Goal: Information Seeking & Learning: Learn about a topic

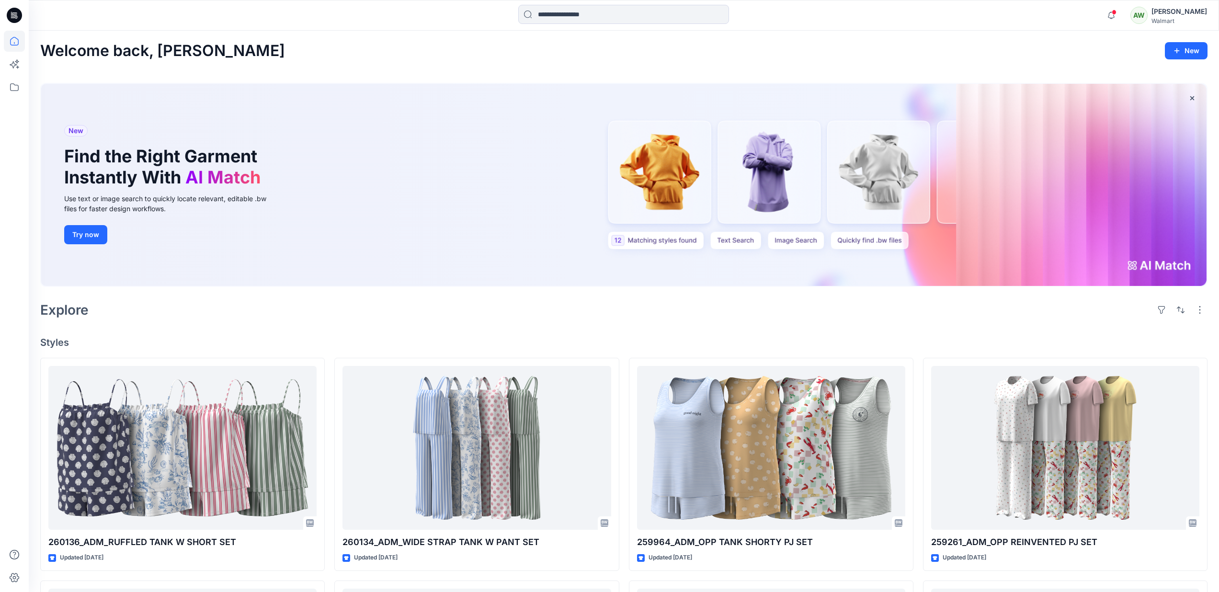
click at [1187, 14] on div "[PERSON_NAME]" at bounding box center [1179, 11] width 56 height 11
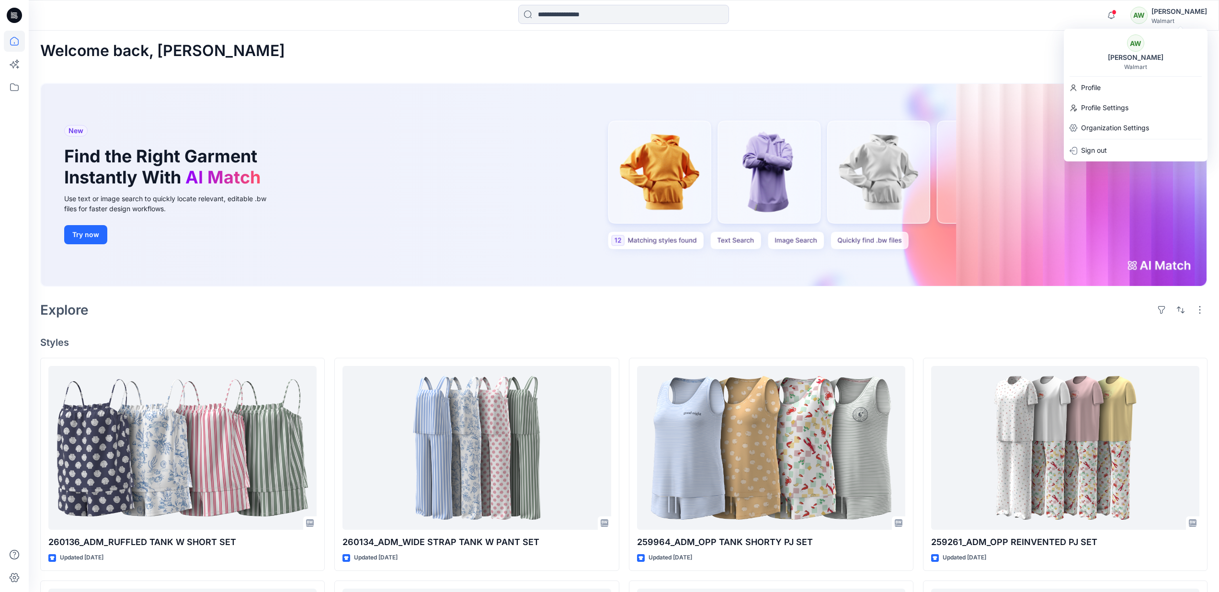
click at [248, 337] on h4 "Styles" at bounding box center [623, 342] width 1167 height 11
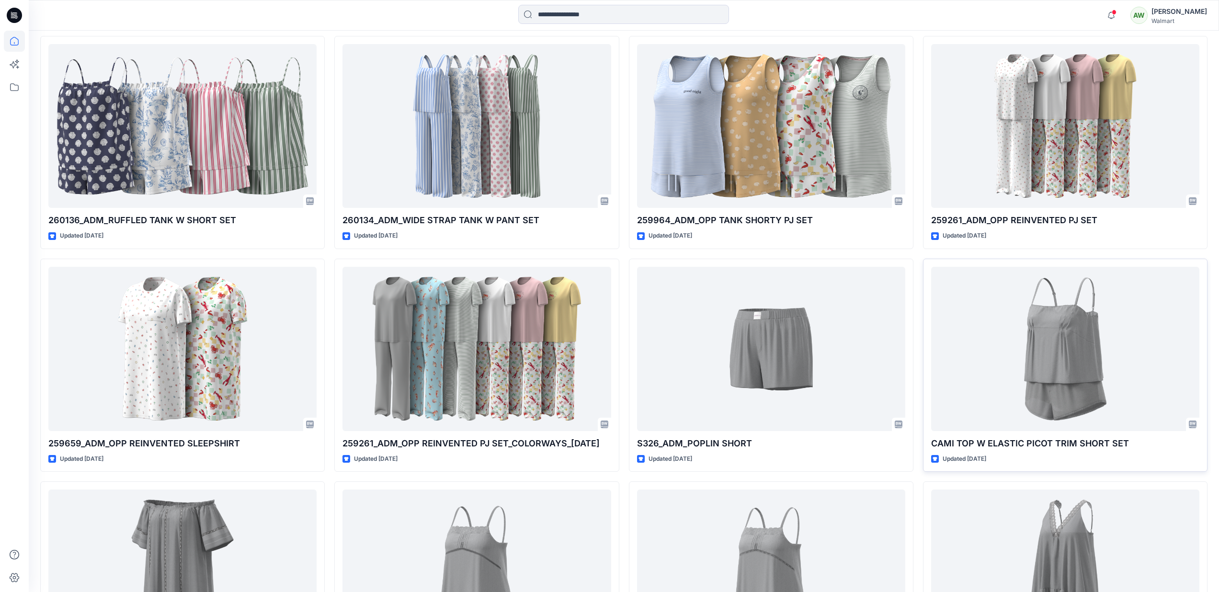
scroll to position [320, 0]
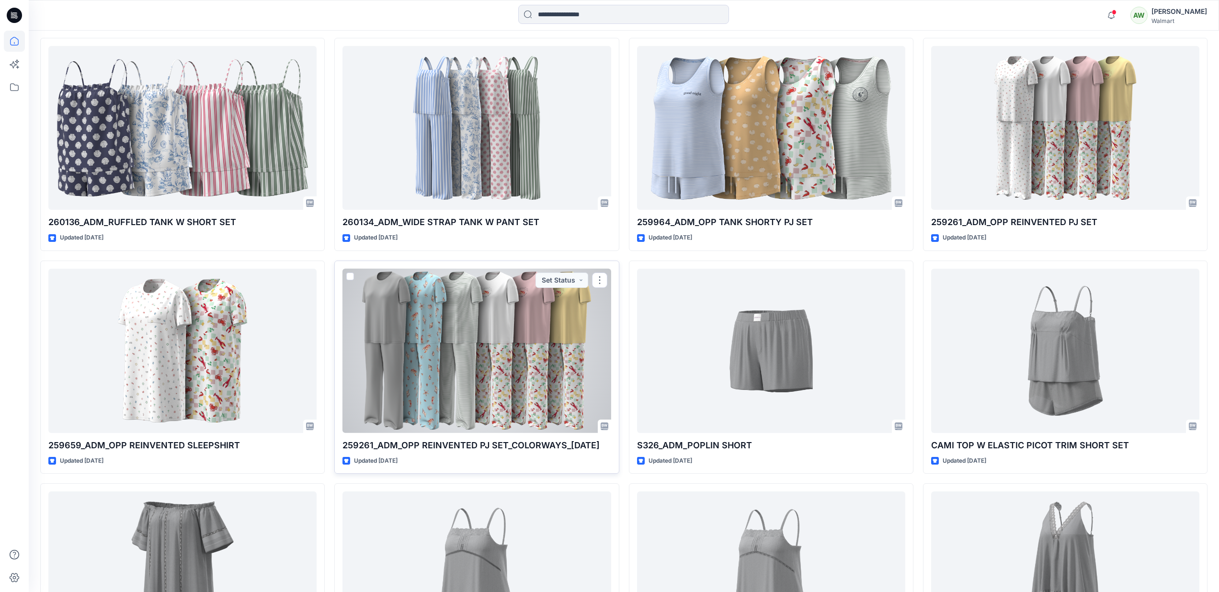
click at [577, 392] on div at bounding box center [476, 351] width 268 height 164
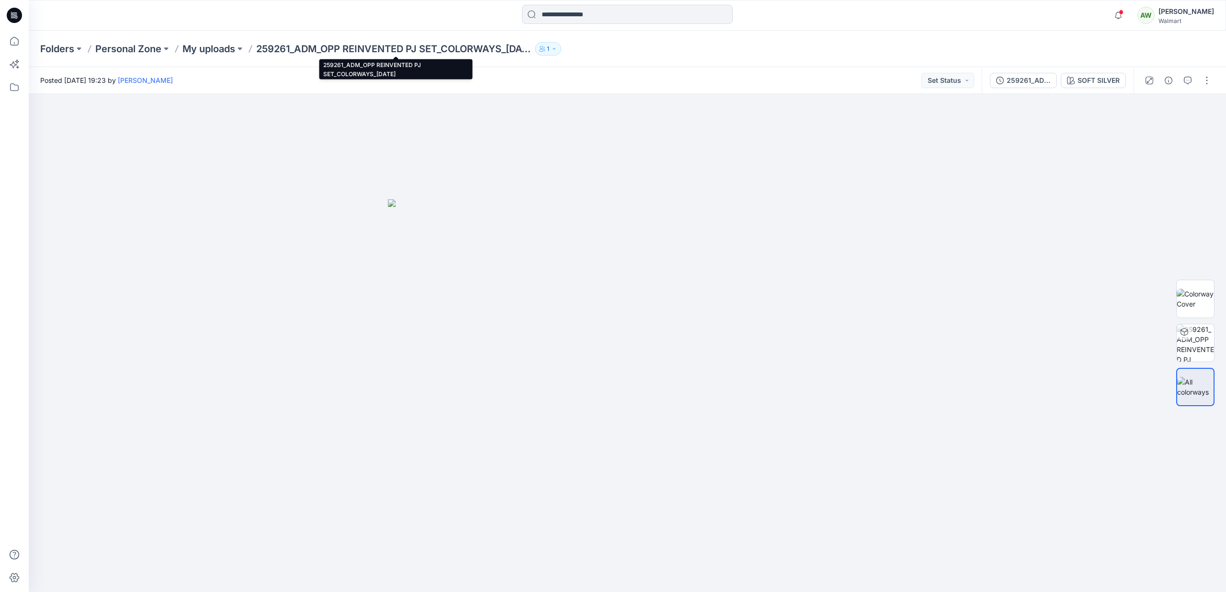
click at [330, 49] on p "259261_ADM_OPP REINVENTED PJ SET_COLORWAYS_[DATE]" at bounding box center [393, 48] width 275 height 13
click at [149, 53] on p "Personal Zone" at bounding box center [128, 48] width 66 height 13
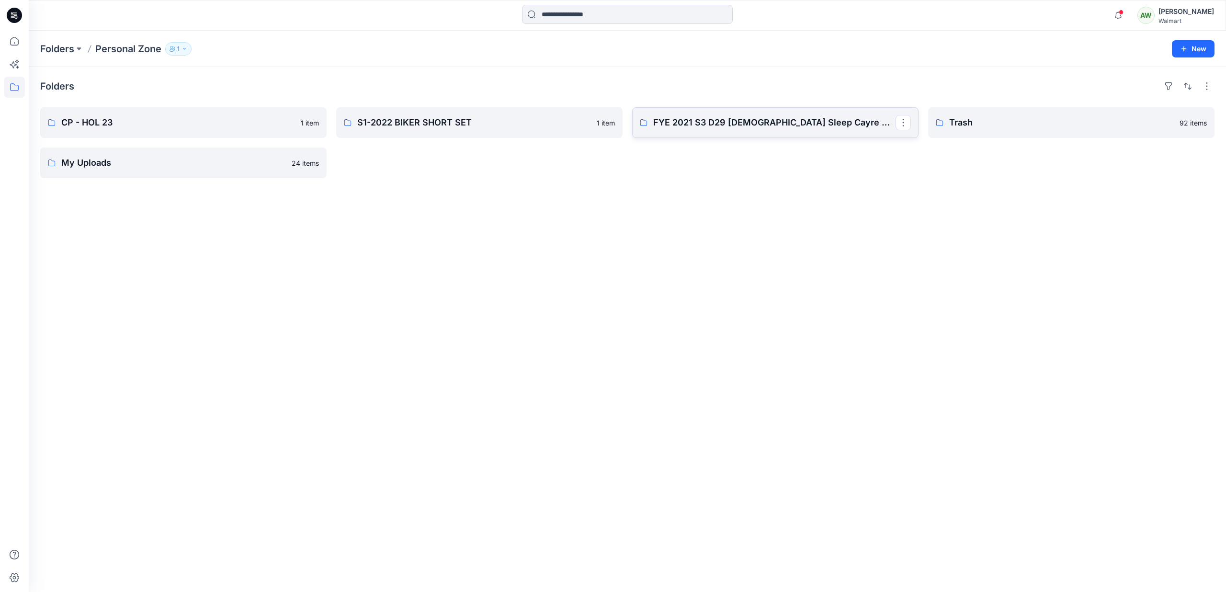
click at [818, 123] on p "FYE 2021 S3 D29 [DEMOGRAPHIC_DATA] Sleep Cayre Group" at bounding box center [774, 122] width 242 height 13
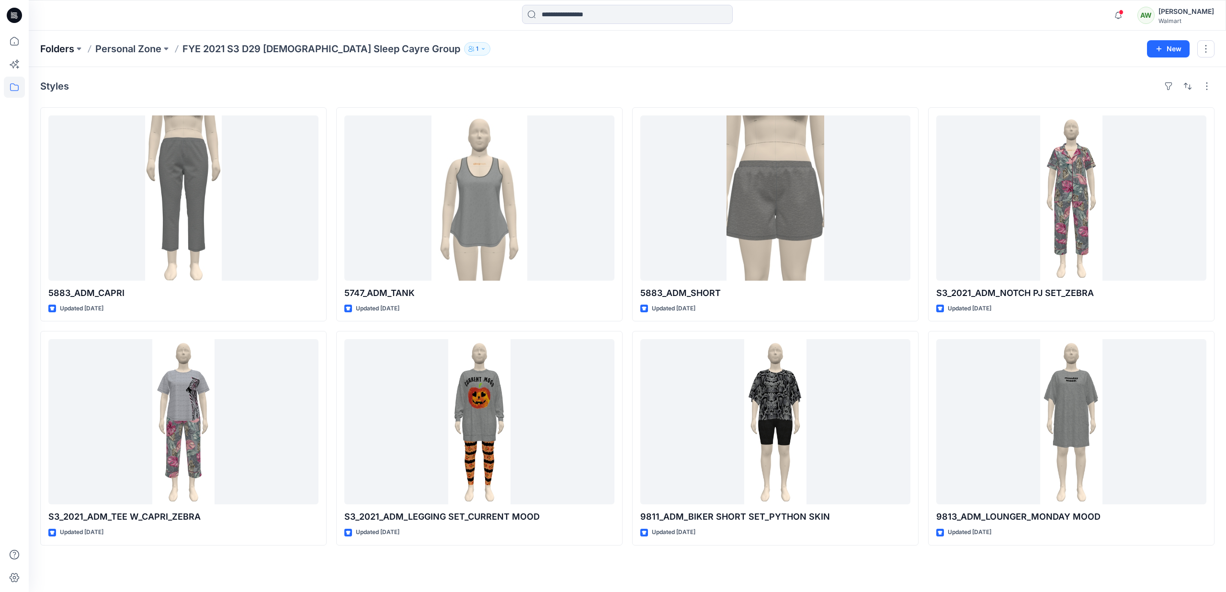
click at [57, 49] on p "Folders" at bounding box center [57, 48] width 34 height 13
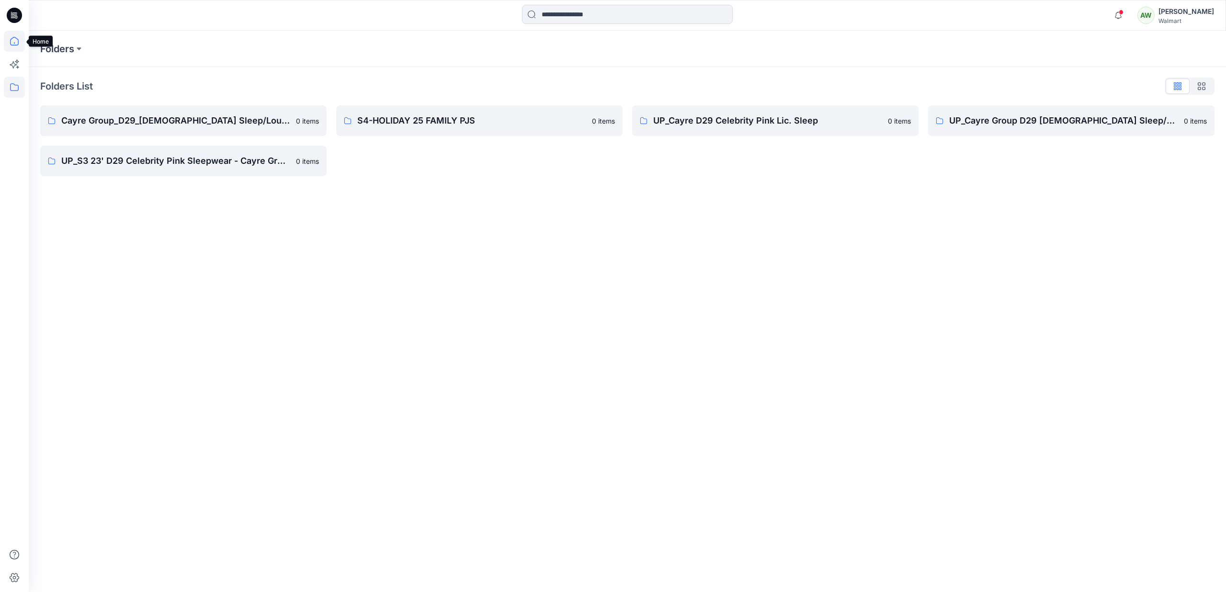
click at [15, 41] on icon at bounding box center [14, 41] width 21 height 21
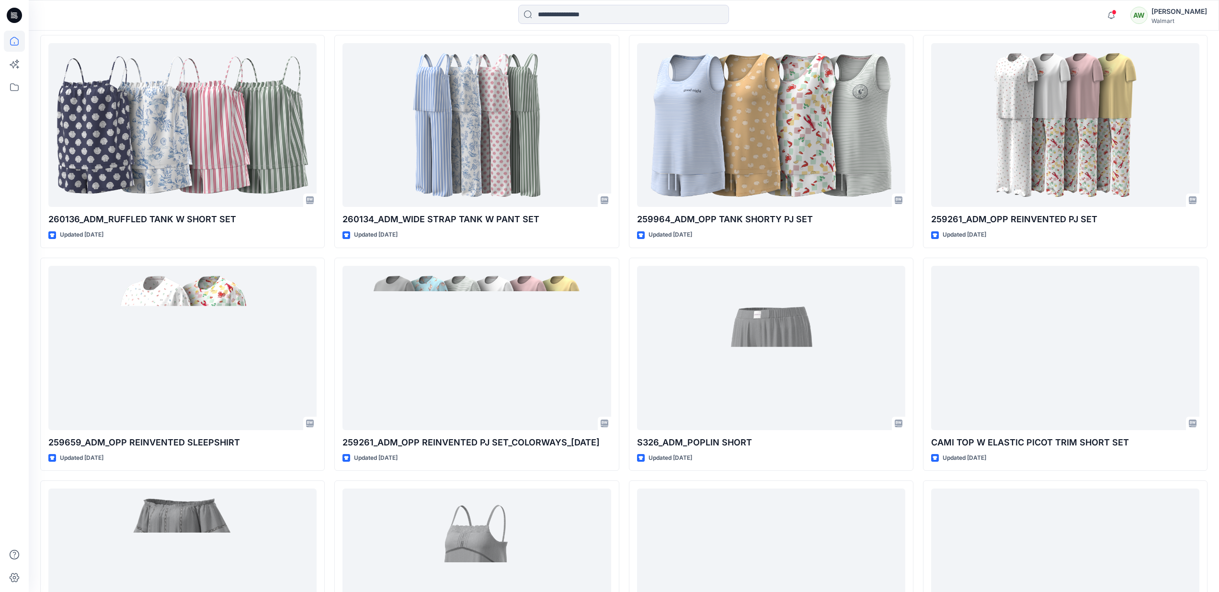
scroll to position [296, 0]
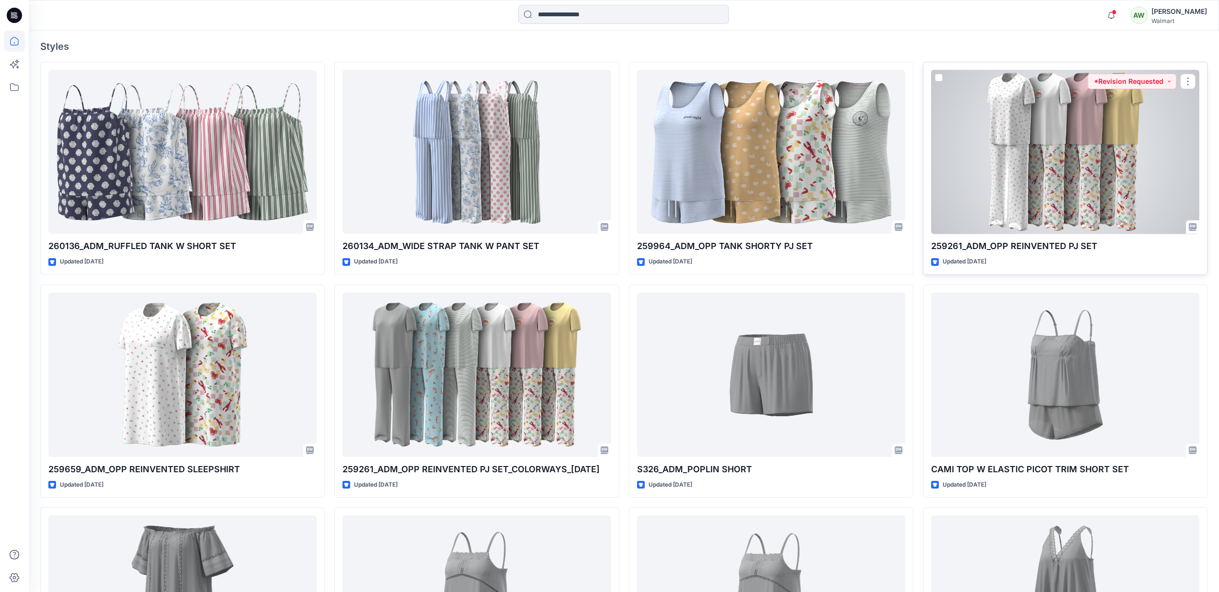
click at [1096, 143] on div at bounding box center [1065, 152] width 268 height 164
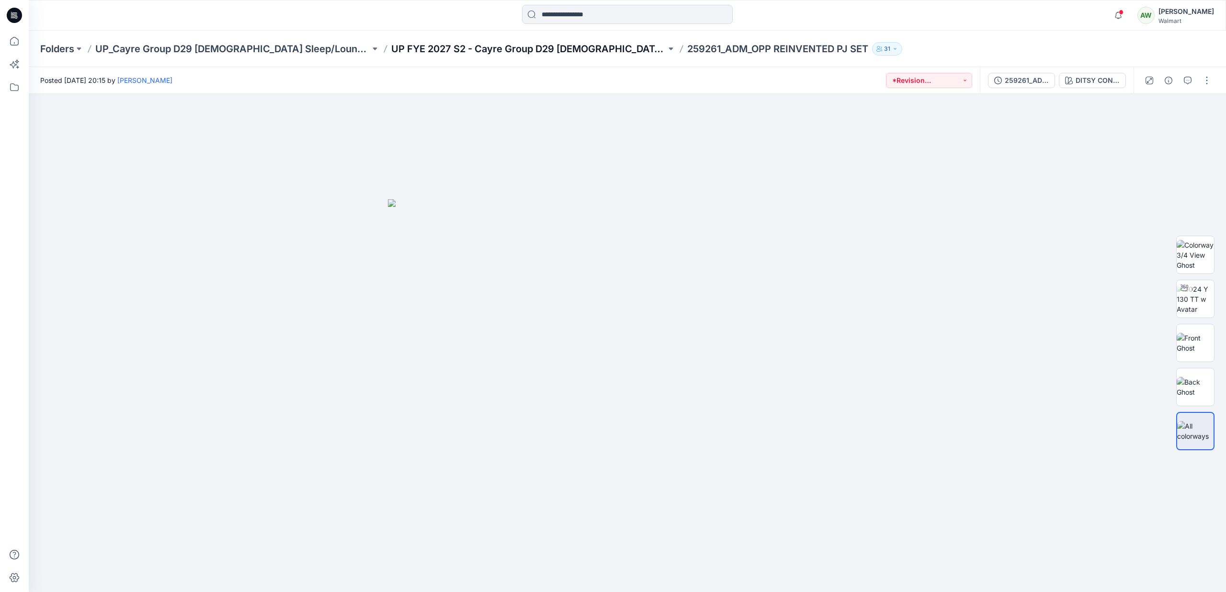
click at [449, 48] on p "UP FYE 2027 S2 - Cayre Group D29 [DEMOGRAPHIC_DATA] Sleepwear" at bounding box center [528, 48] width 275 height 13
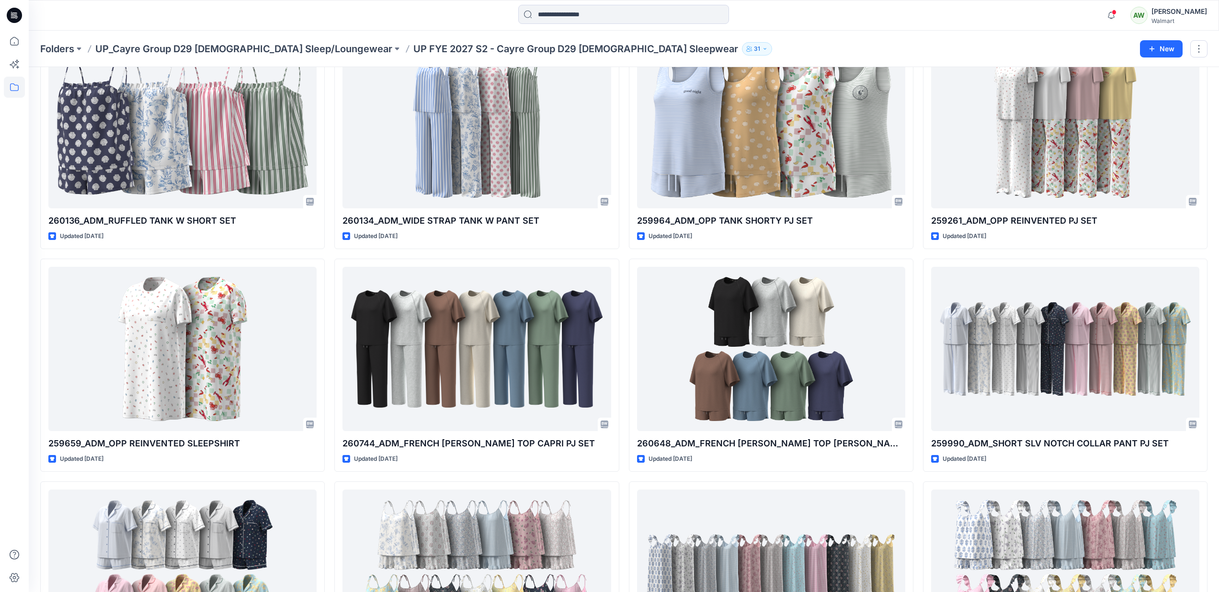
scroll to position [71, 0]
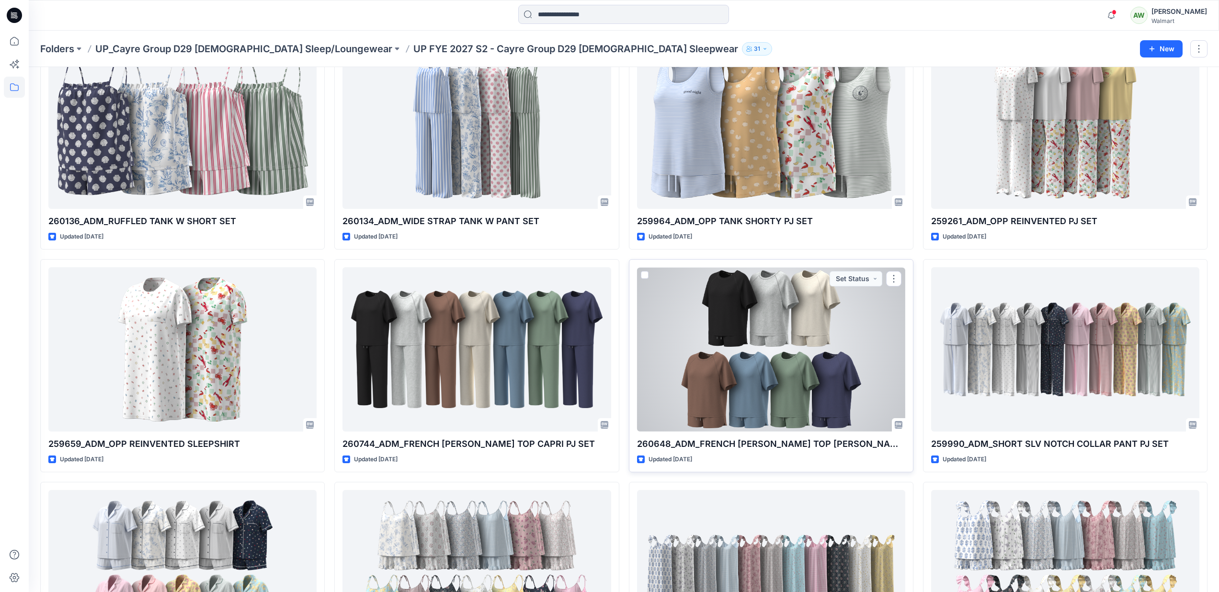
click at [855, 392] on div at bounding box center [771, 349] width 268 height 164
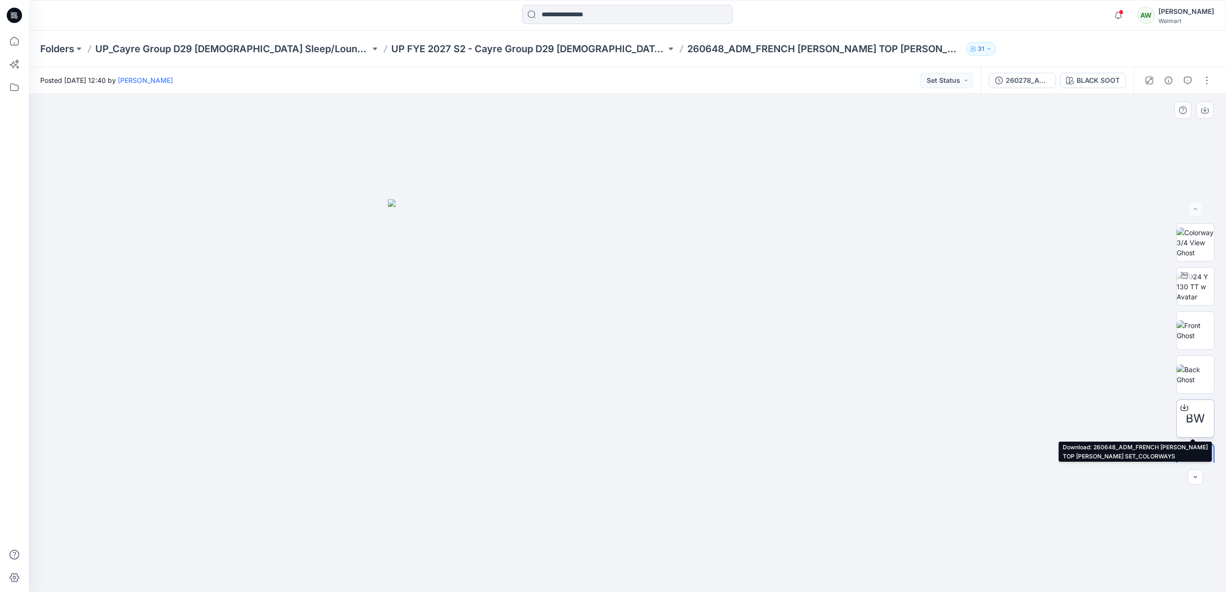
click at [1196, 415] on span "BW" at bounding box center [1195, 418] width 19 height 17
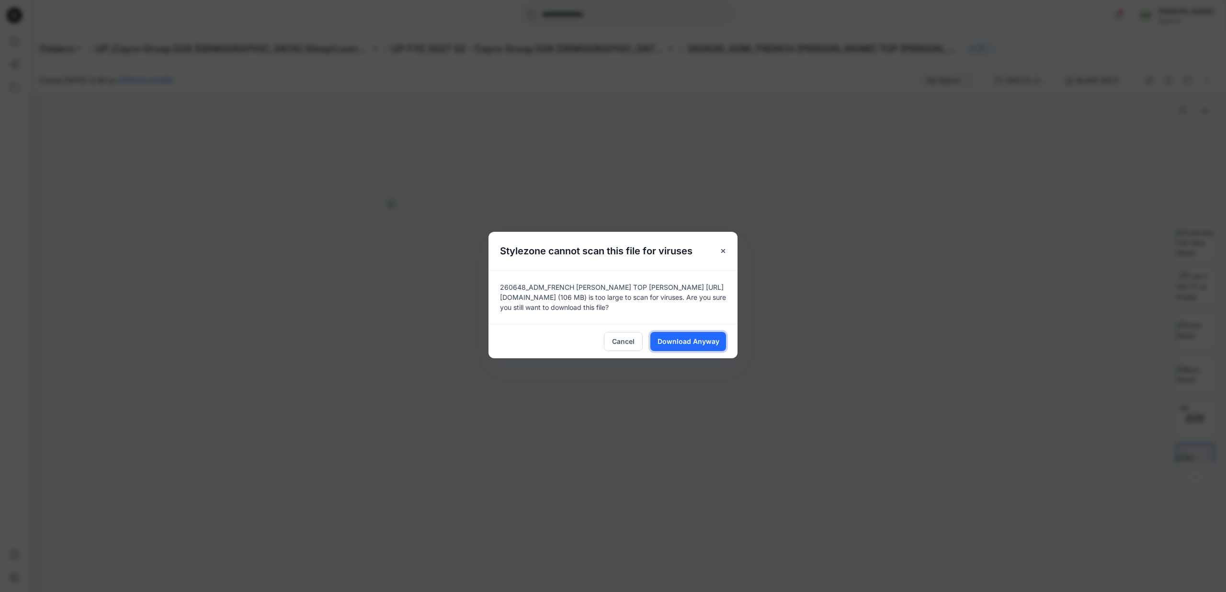
click at [694, 343] on span "Download Anyway" at bounding box center [688, 341] width 62 height 10
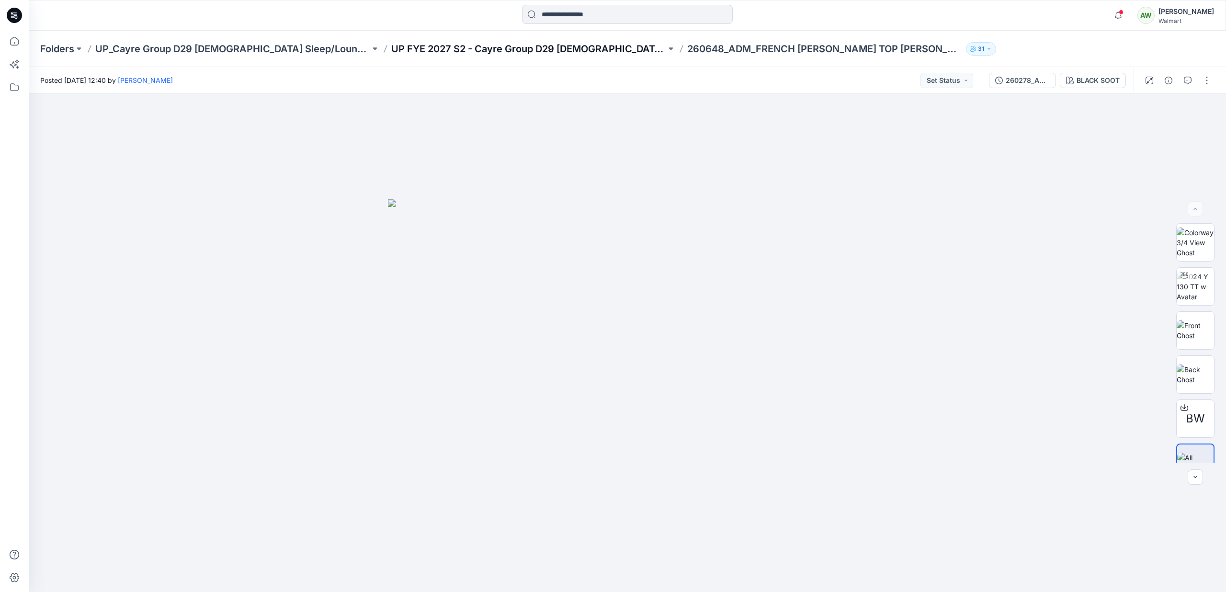
click at [498, 48] on p "UP FYE 2027 S2 - Cayre Group D29 [DEMOGRAPHIC_DATA] Sleepwear" at bounding box center [528, 48] width 275 height 13
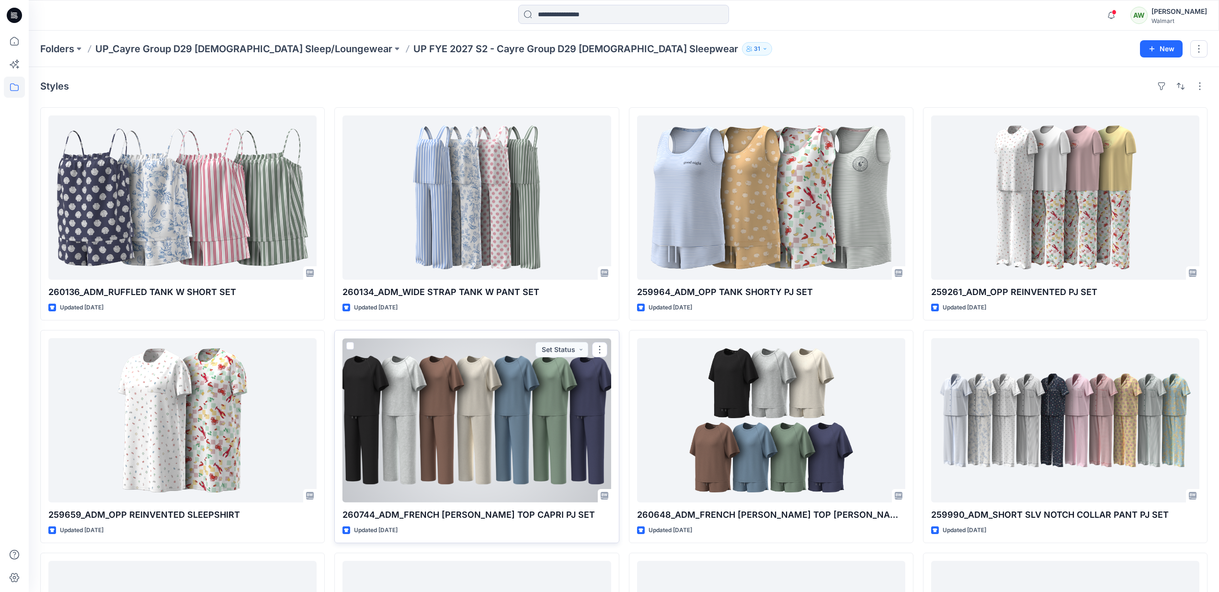
click at [583, 409] on div at bounding box center [476, 420] width 268 height 164
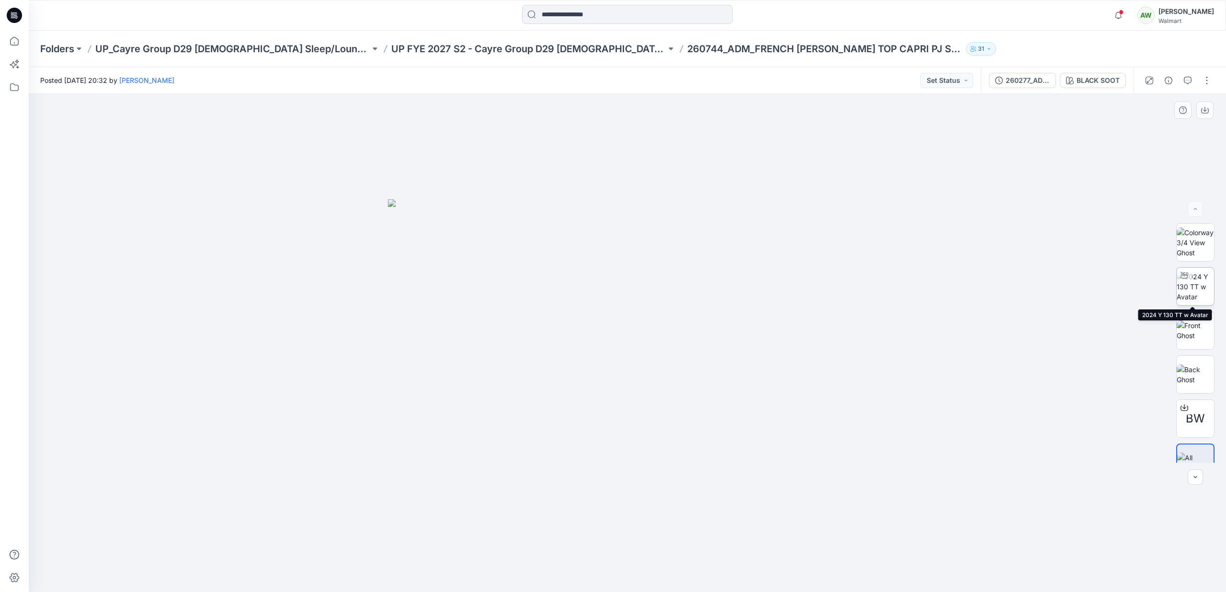
click at [1195, 286] on img at bounding box center [1195, 287] width 37 height 30
click at [484, 49] on p "UP FYE 2027 S2 - Cayre Group D29 [DEMOGRAPHIC_DATA] Sleepwear" at bounding box center [528, 48] width 275 height 13
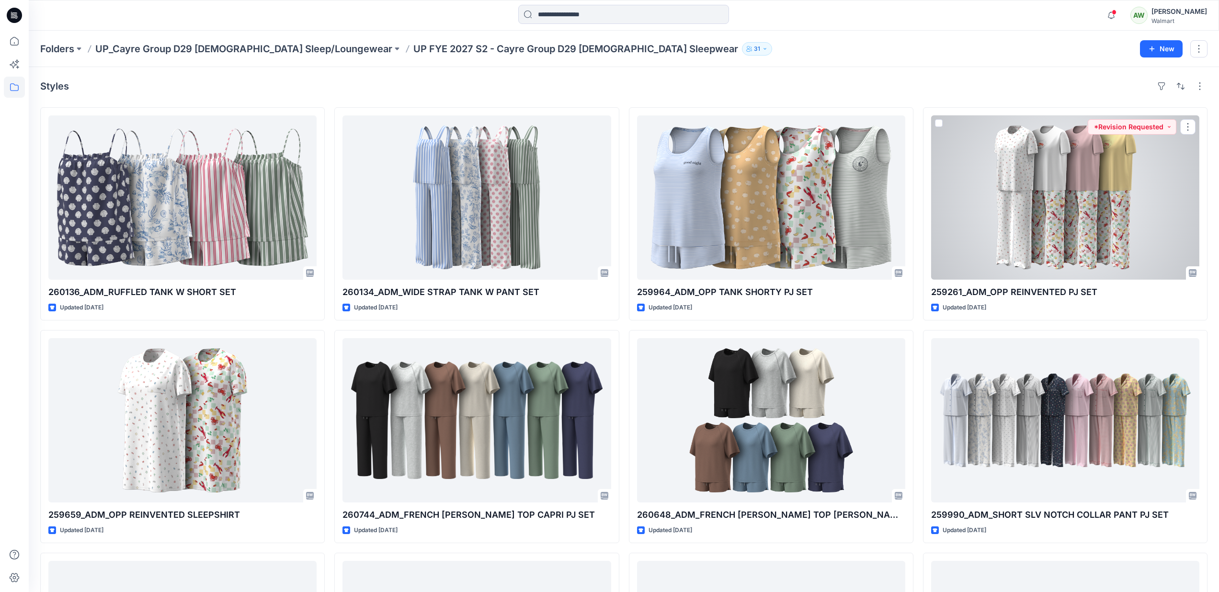
click at [1132, 216] on div at bounding box center [1065, 197] width 268 height 164
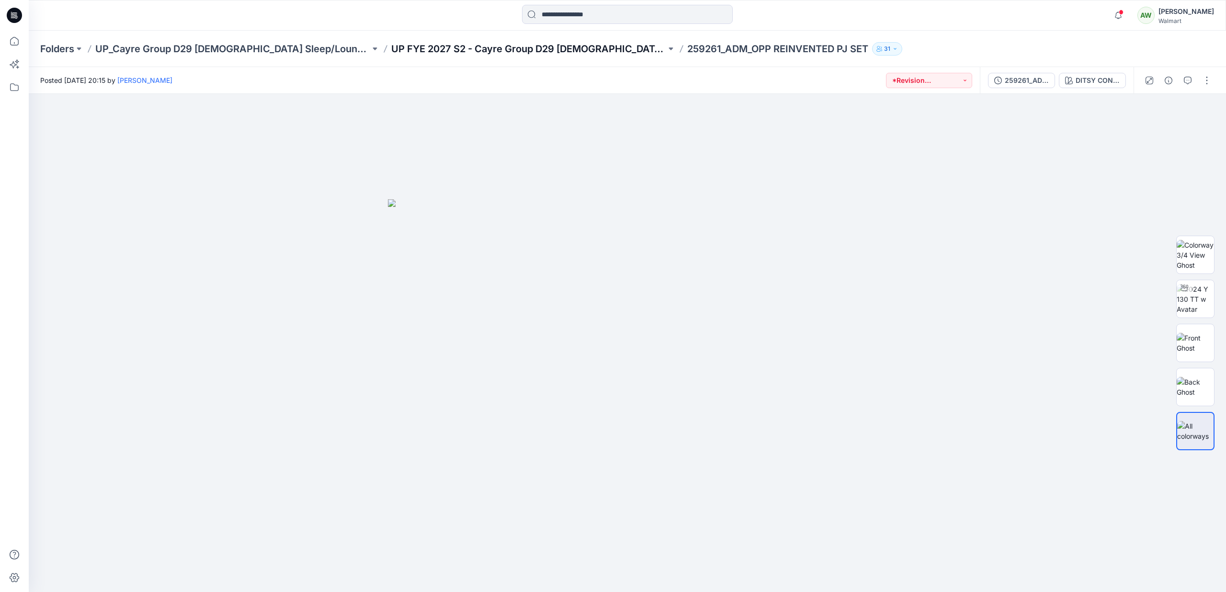
click at [541, 46] on p "UP FYE 2027 S2 - Cayre Group D29 [DEMOGRAPHIC_DATA] Sleepwear" at bounding box center [528, 48] width 275 height 13
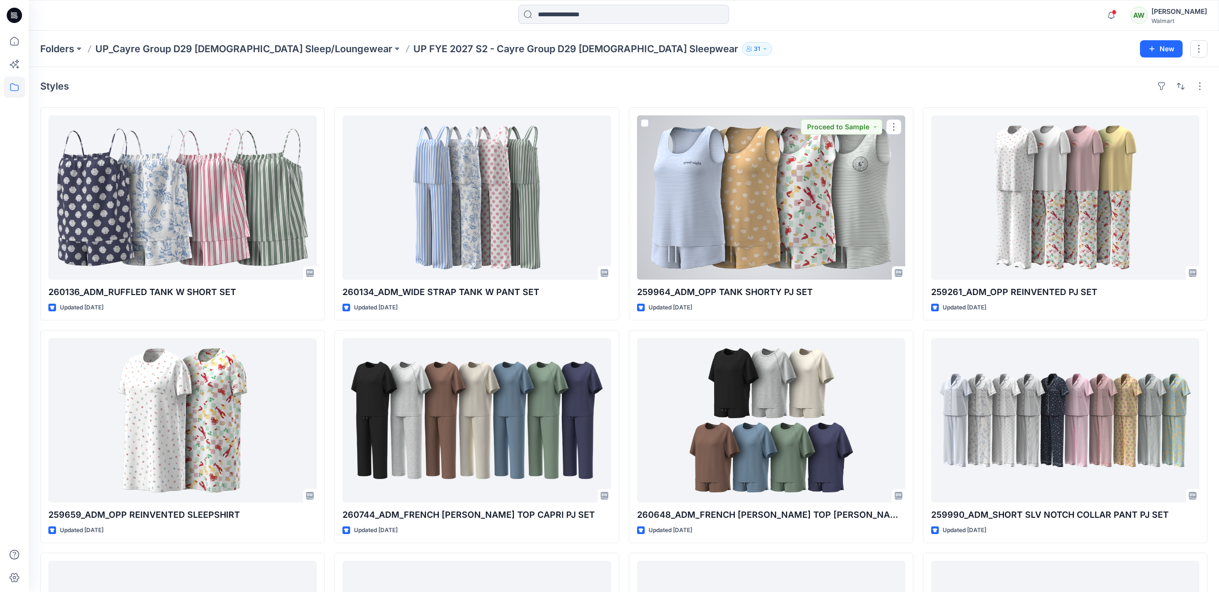
click at [872, 215] on div at bounding box center [771, 197] width 268 height 164
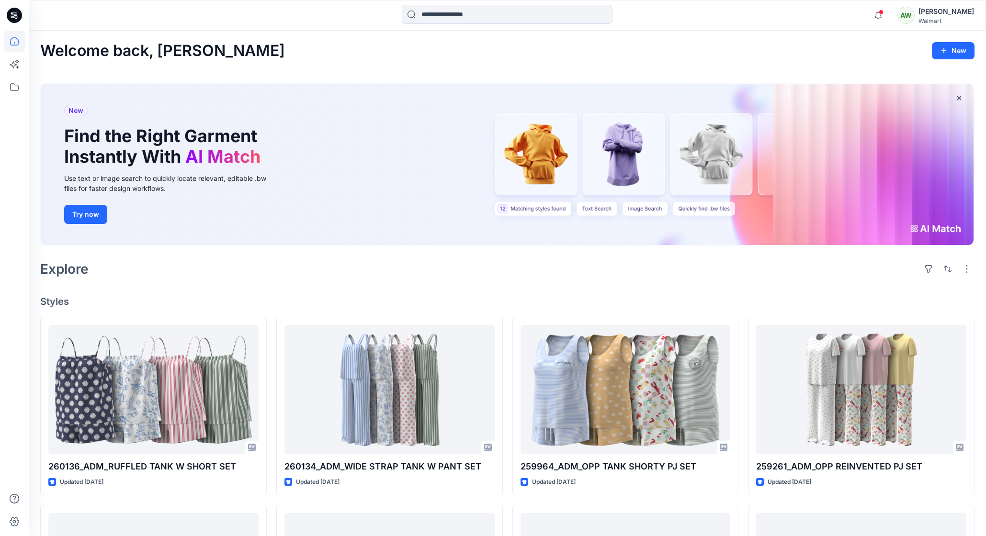
click at [452, 247] on div "New Find the Right Garment Instantly With AI Match Use text or image search to …" at bounding box center [507, 166] width 934 height 183
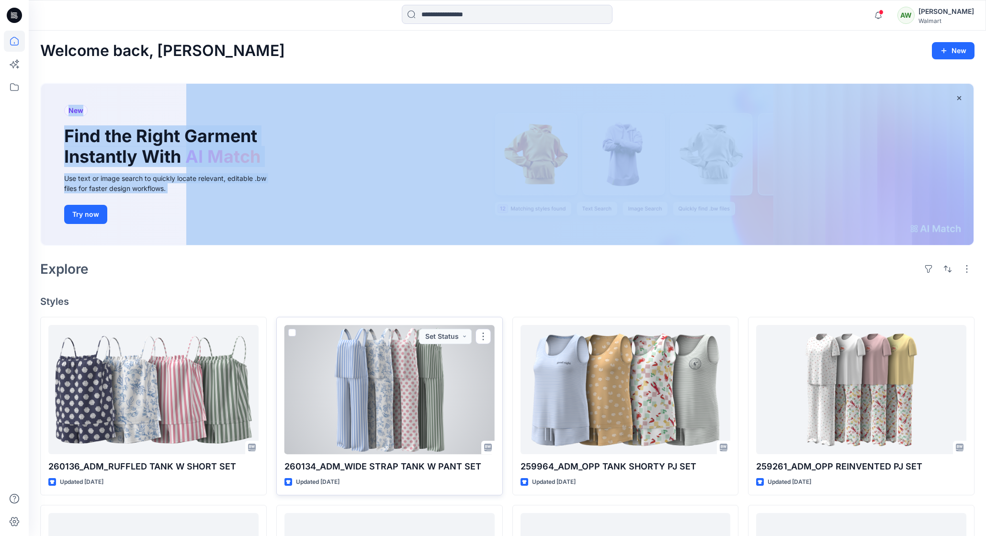
click at [422, 379] on div at bounding box center [389, 389] width 210 height 129
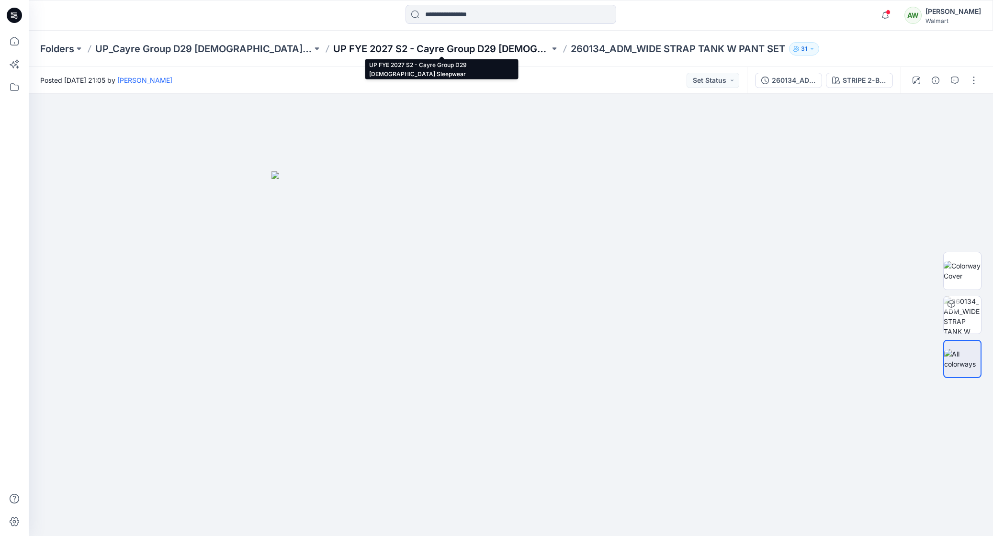
click at [418, 46] on p "UP FYE 2027 S2 - Cayre Group D29 [DEMOGRAPHIC_DATA] Sleepwear" at bounding box center [441, 48] width 217 height 13
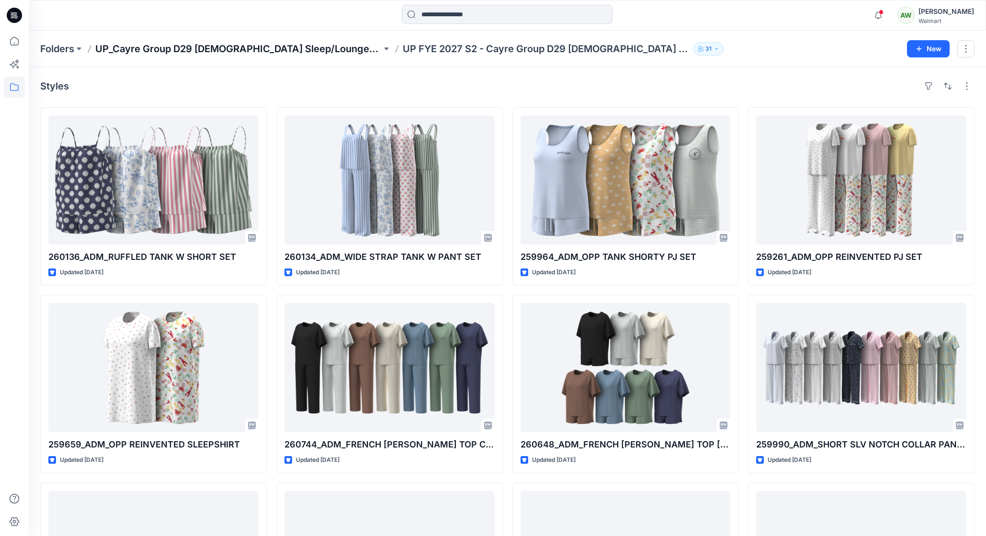
click at [272, 48] on p "UP_Cayre Group D29 [DEMOGRAPHIC_DATA] Sleep/Loungewear" at bounding box center [238, 48] width 286 height 13
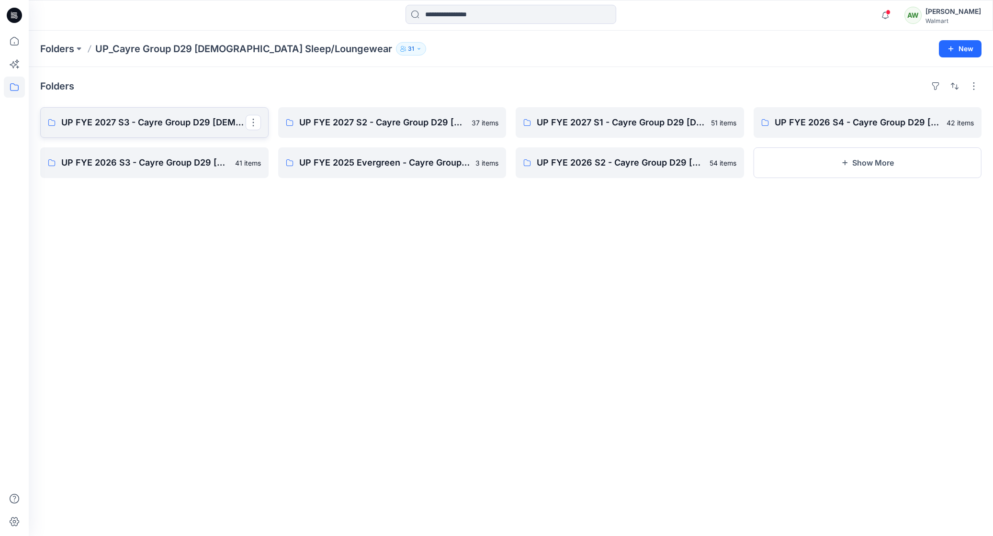
click at [151, 113] on link "UP FYE 2027 S3 - Cayre Group D29 Ladies Sleepwear" at bounding box center [154, 122] width 228 height 31
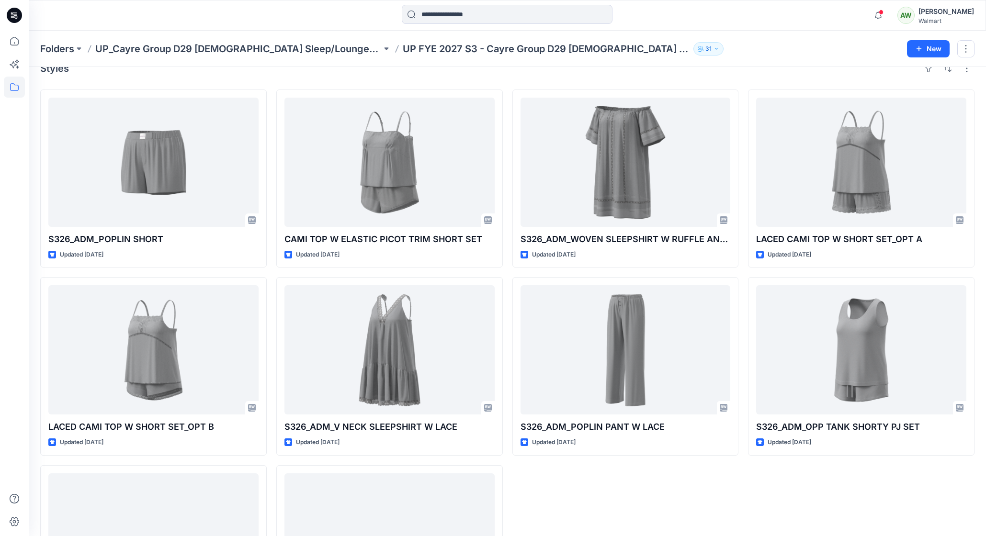
scroll to position [18, 0]
click at [187, 45] on p "UP_Cayre Group D29 [DEMOGRAPHIC_DATA] Sleep/Loungewear" at bounding box center [238, 48] width 286 height 13
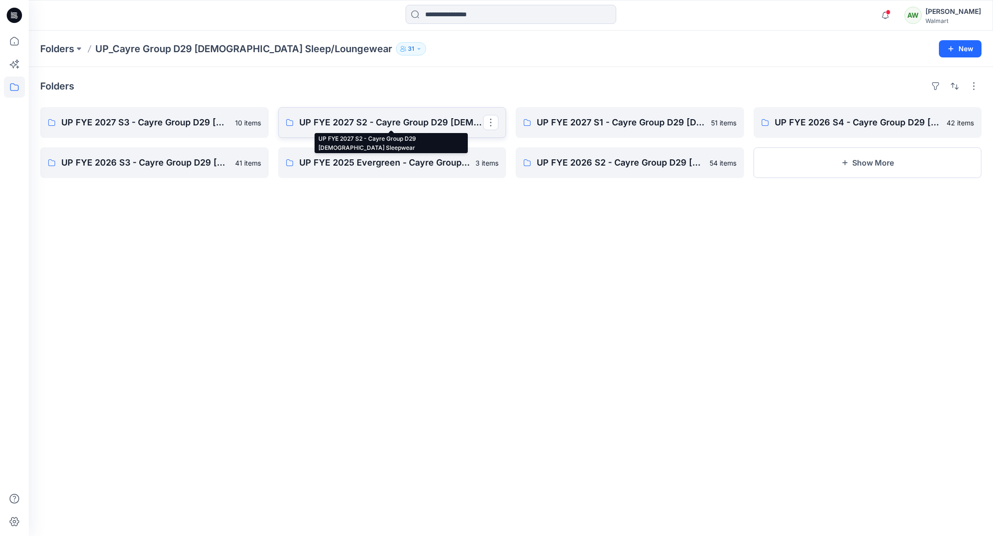
click at [366, 120] on p "UP FYE 2027 S2 - Cayre Group D29 [DEMOGRAPHIC_DATA] Sleepwear" at bounding box center [391, 122] width 184 height 13
